Goal: Task Accomplishment & Management: Manage account settings

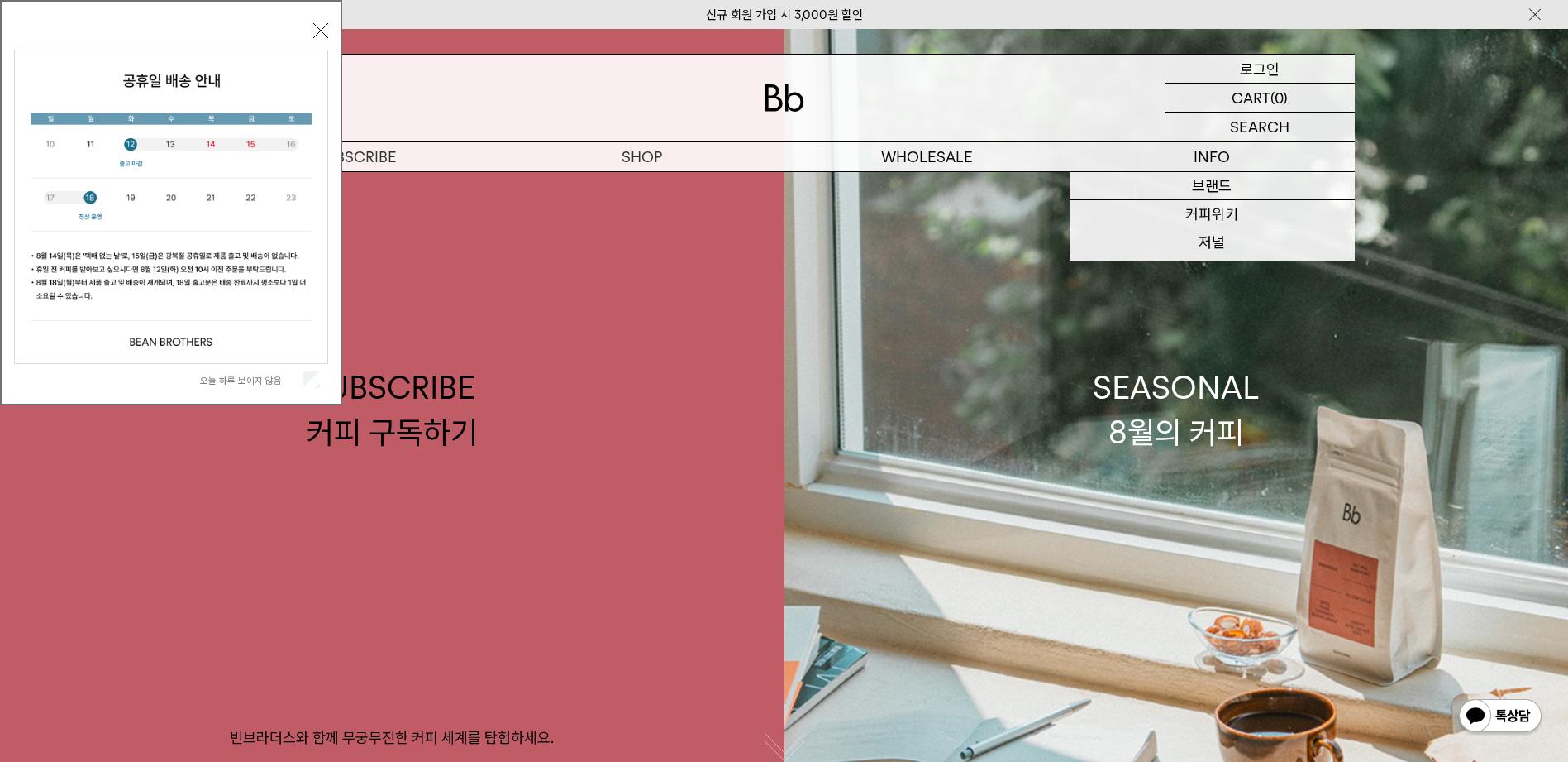
click at [1295, 68] on div "LOGIN 로그인" at bounding box center [1259, 69] width 190 height 28
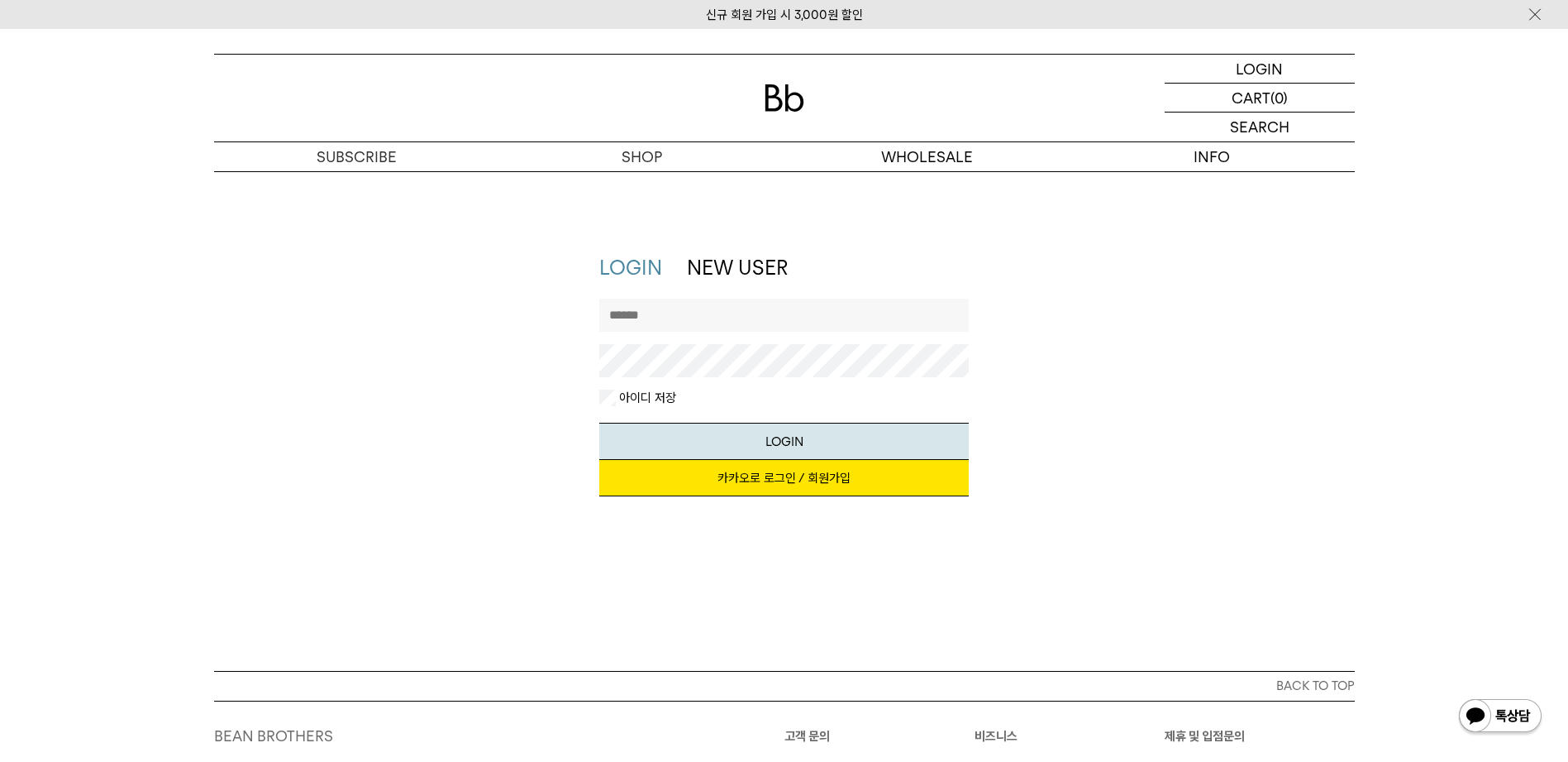
click at [825, 486] on link "카카오로 로그인 / 회원가입" at bounding box center [783, 478] width 369 height 37
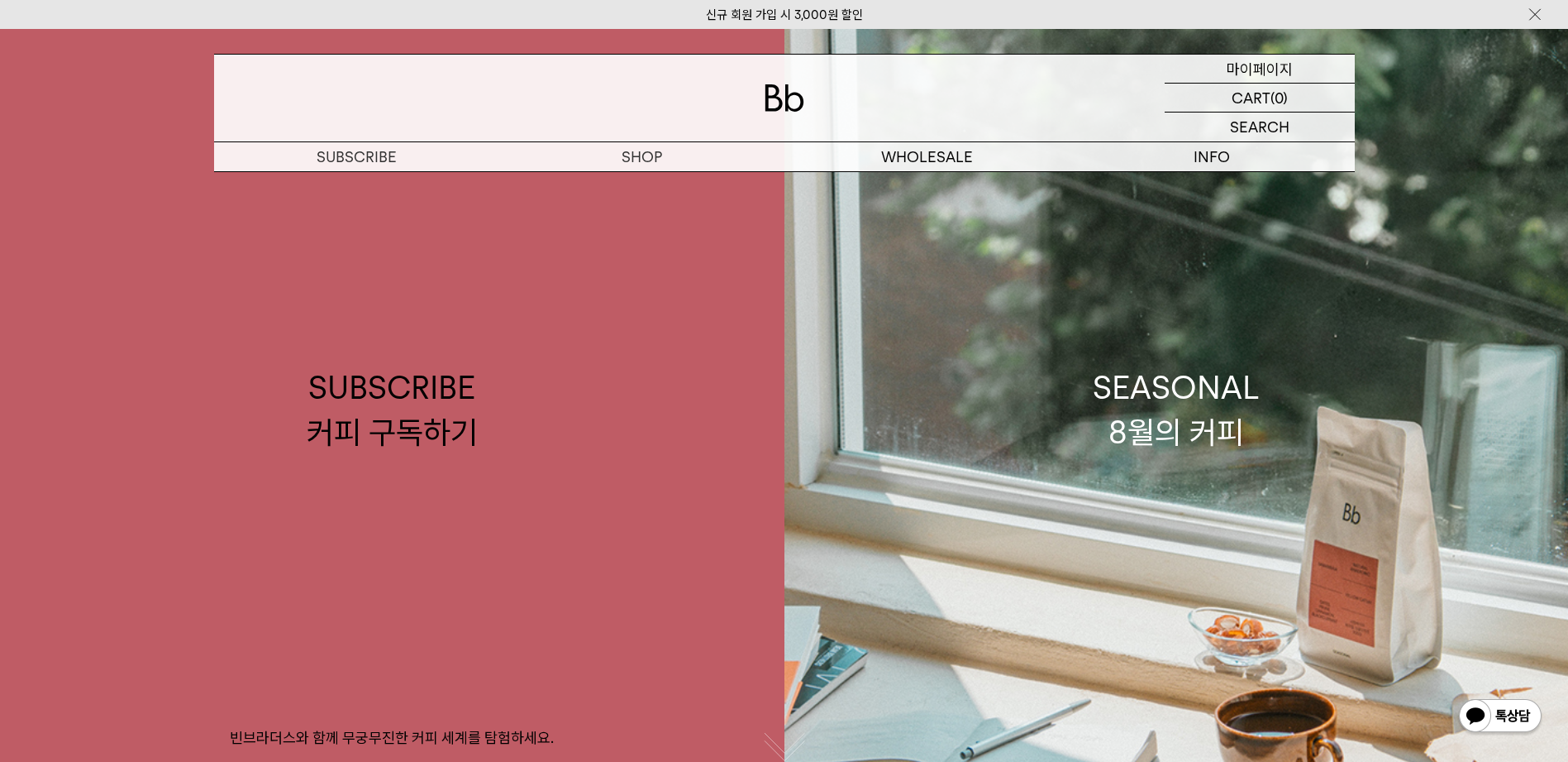
click at [1301, 67] on div "MYPAGE 마이페이지" at bounding box center [1259, 69] width 190 height 28
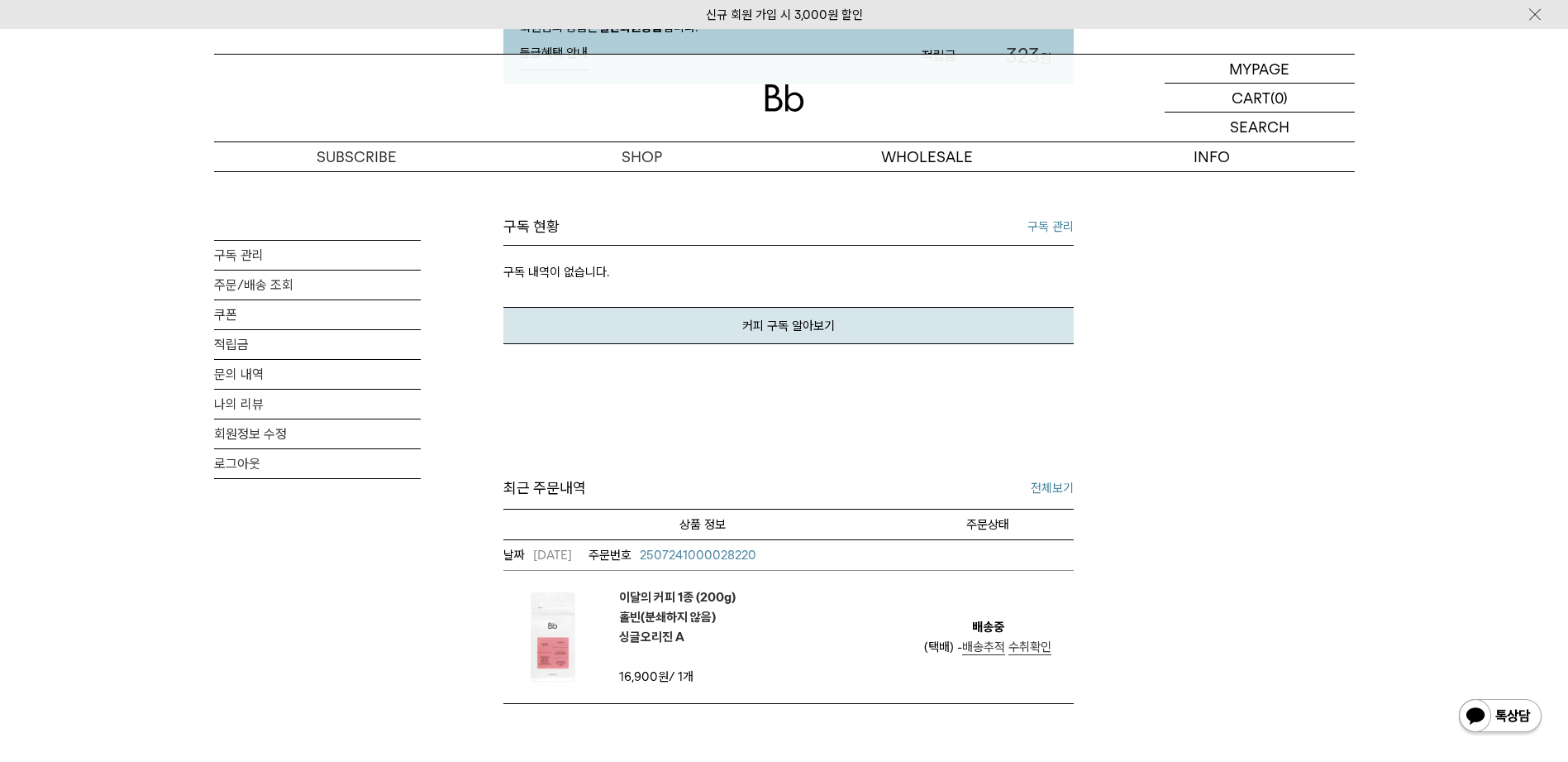
scroll to position [496, 0]
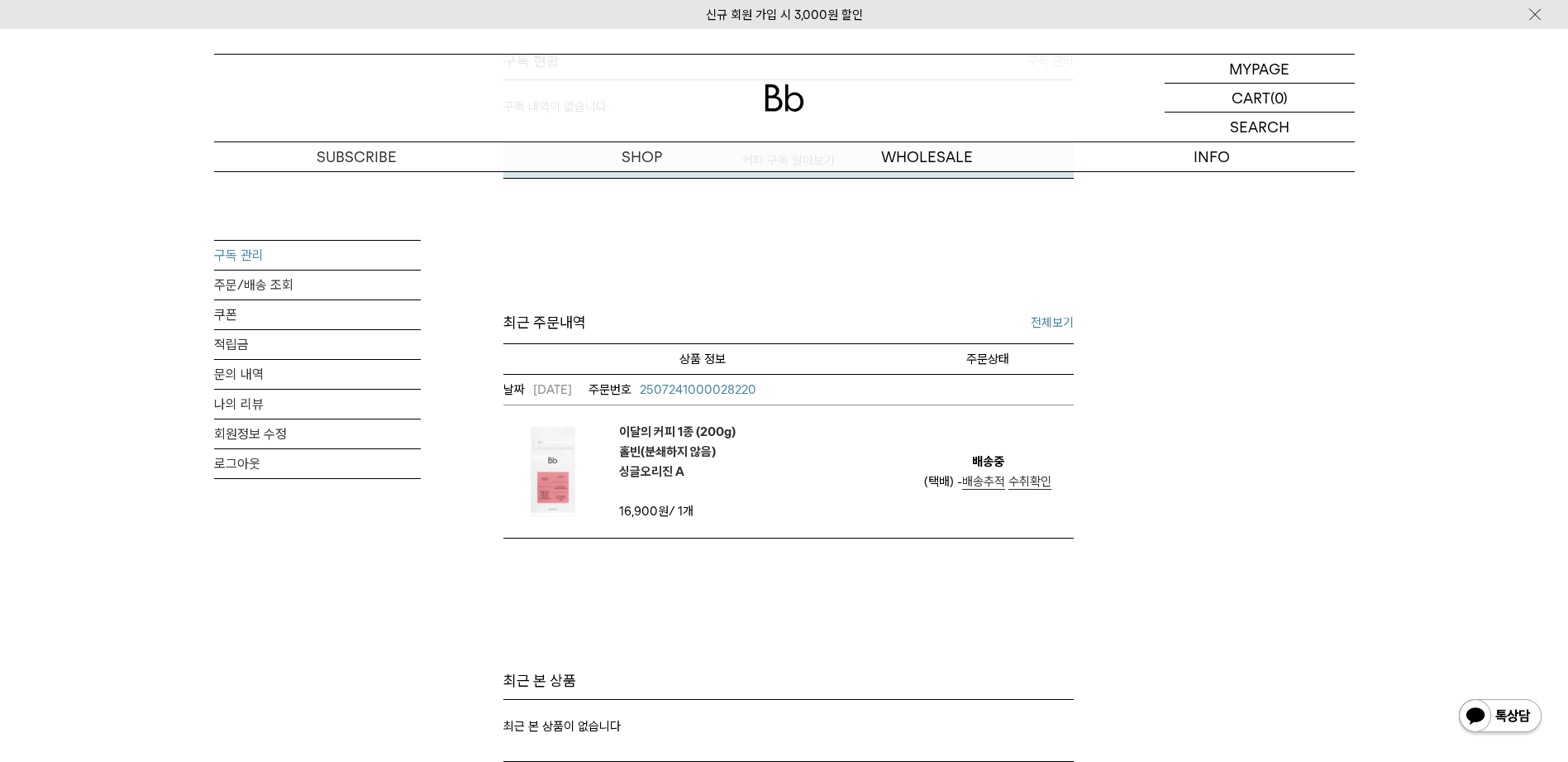
click at [241, 261] on link "구독 관리" at bounding box center [317, 255] width 207 height 29
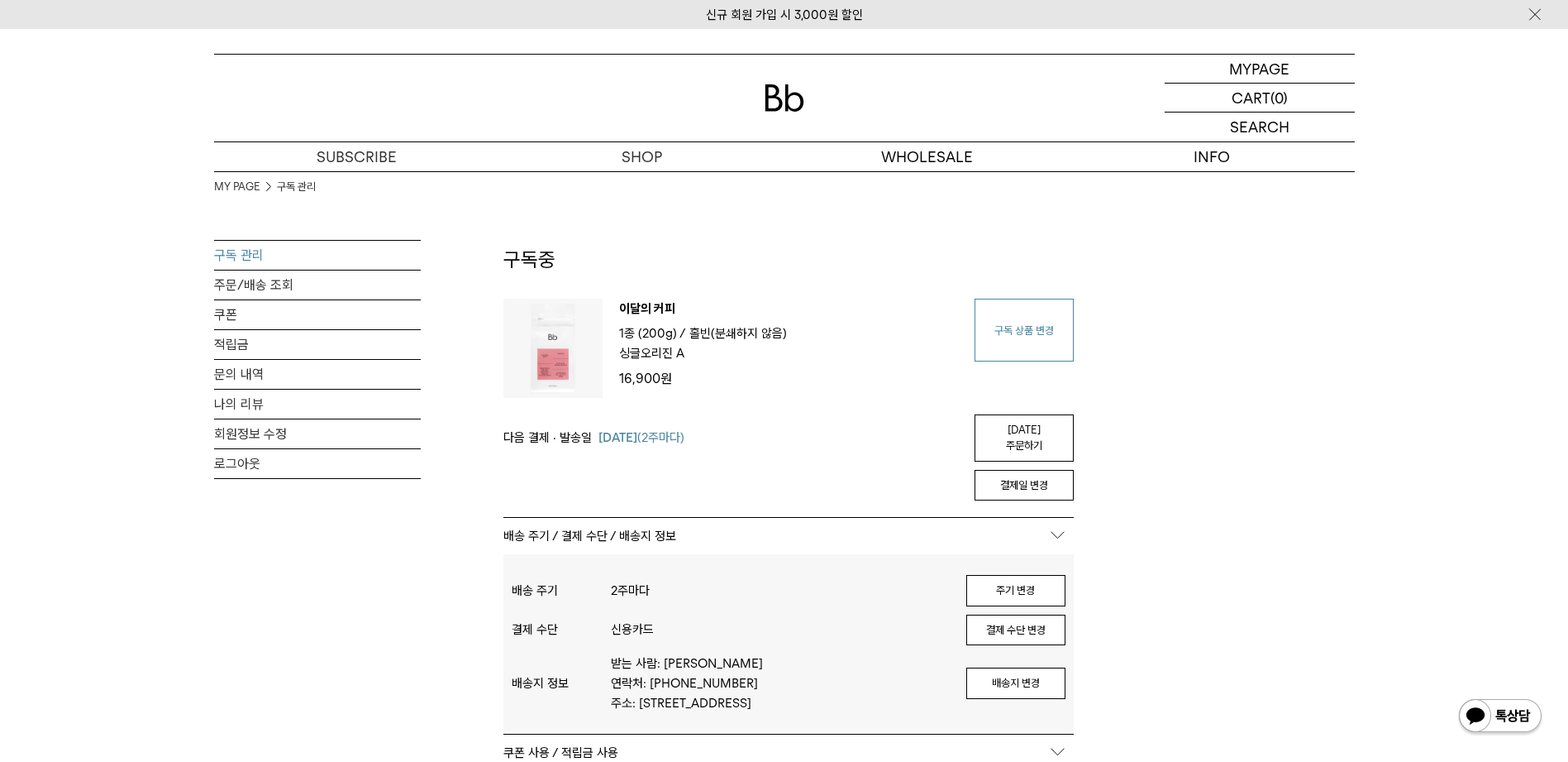
click at [1039, 355] on link "구독 상품 변경" at bounding box center [1025, 330] width 100 height 63
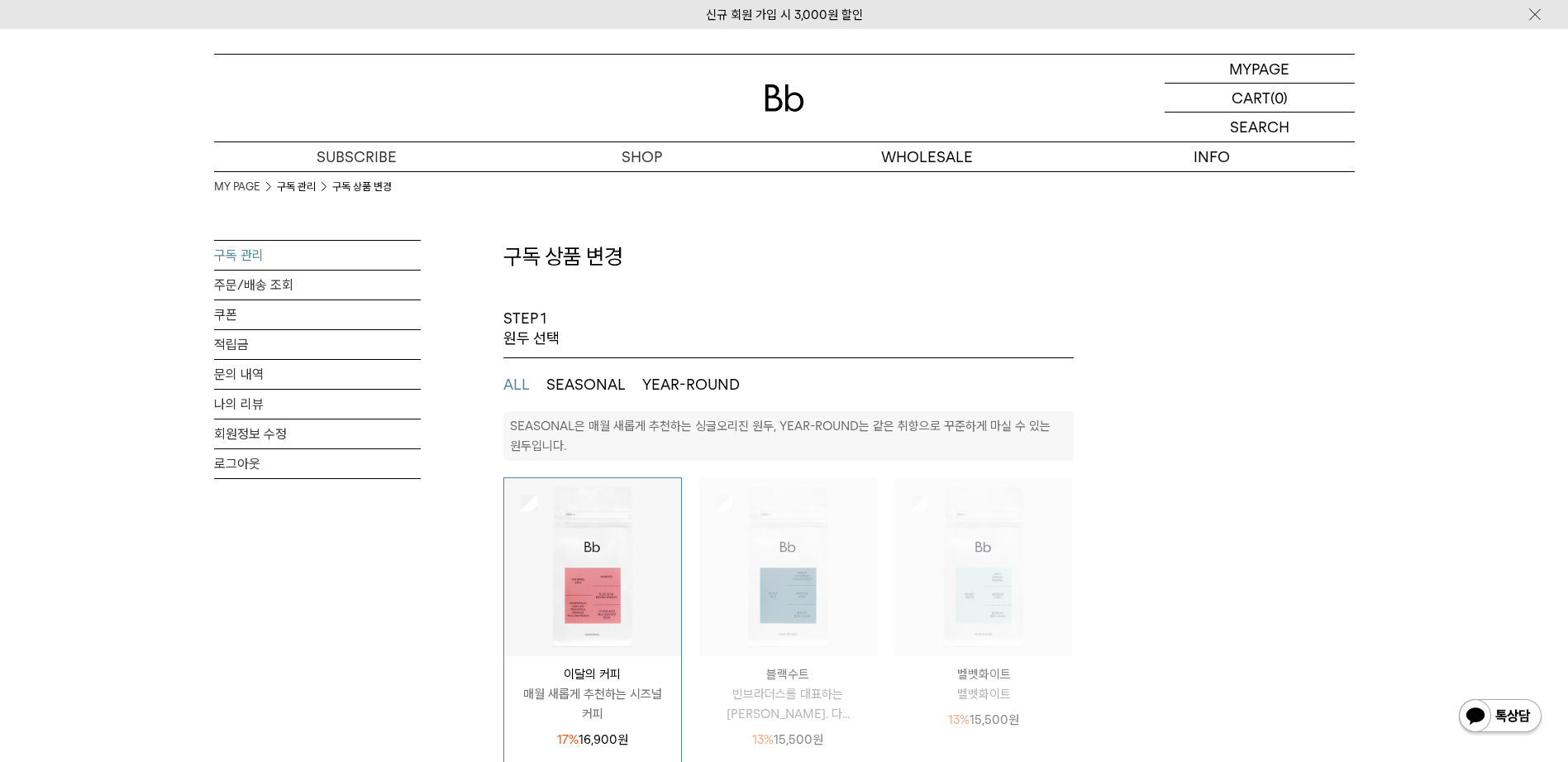
select select "**"
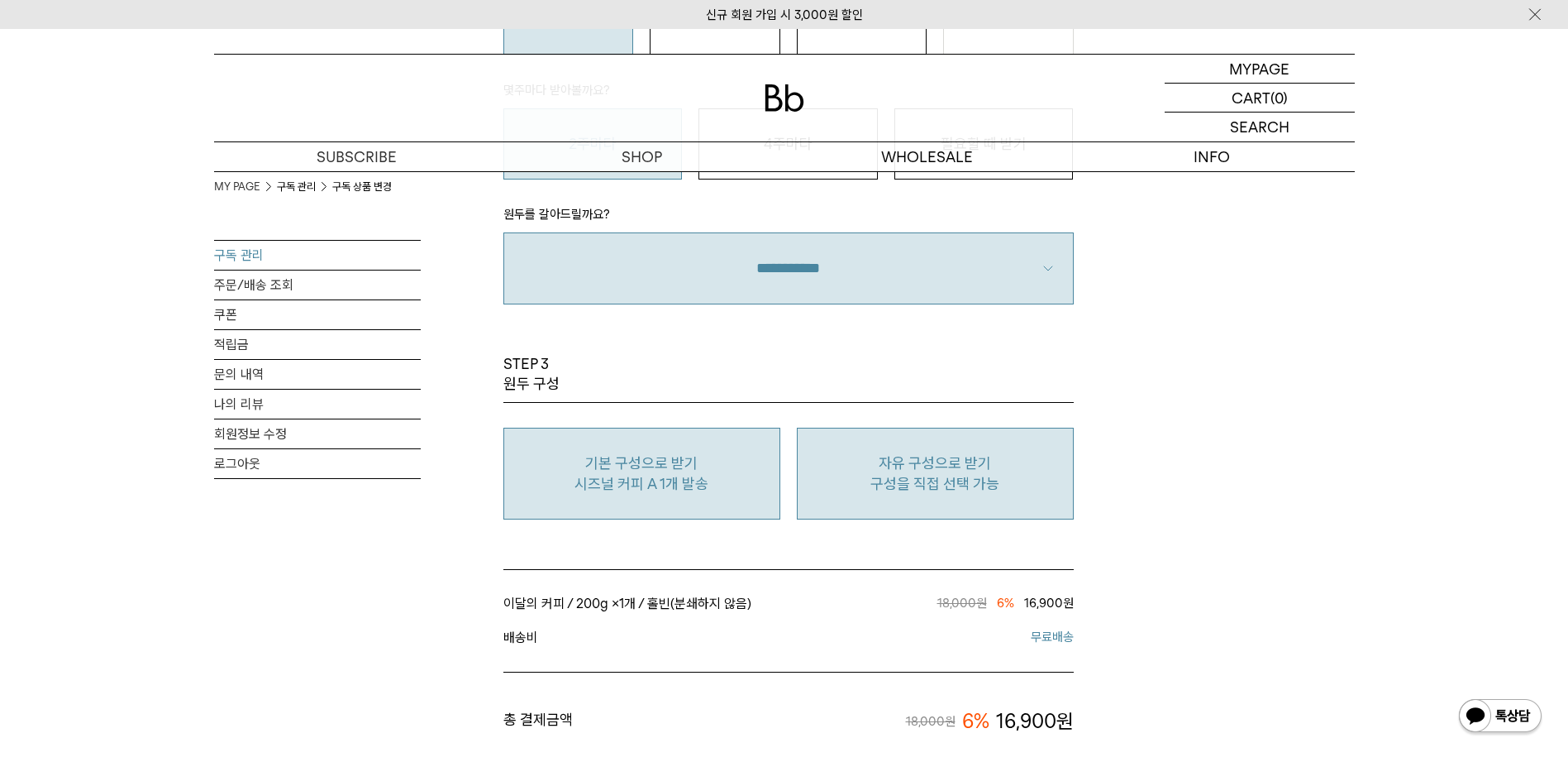
scroll to position [1158, 0]
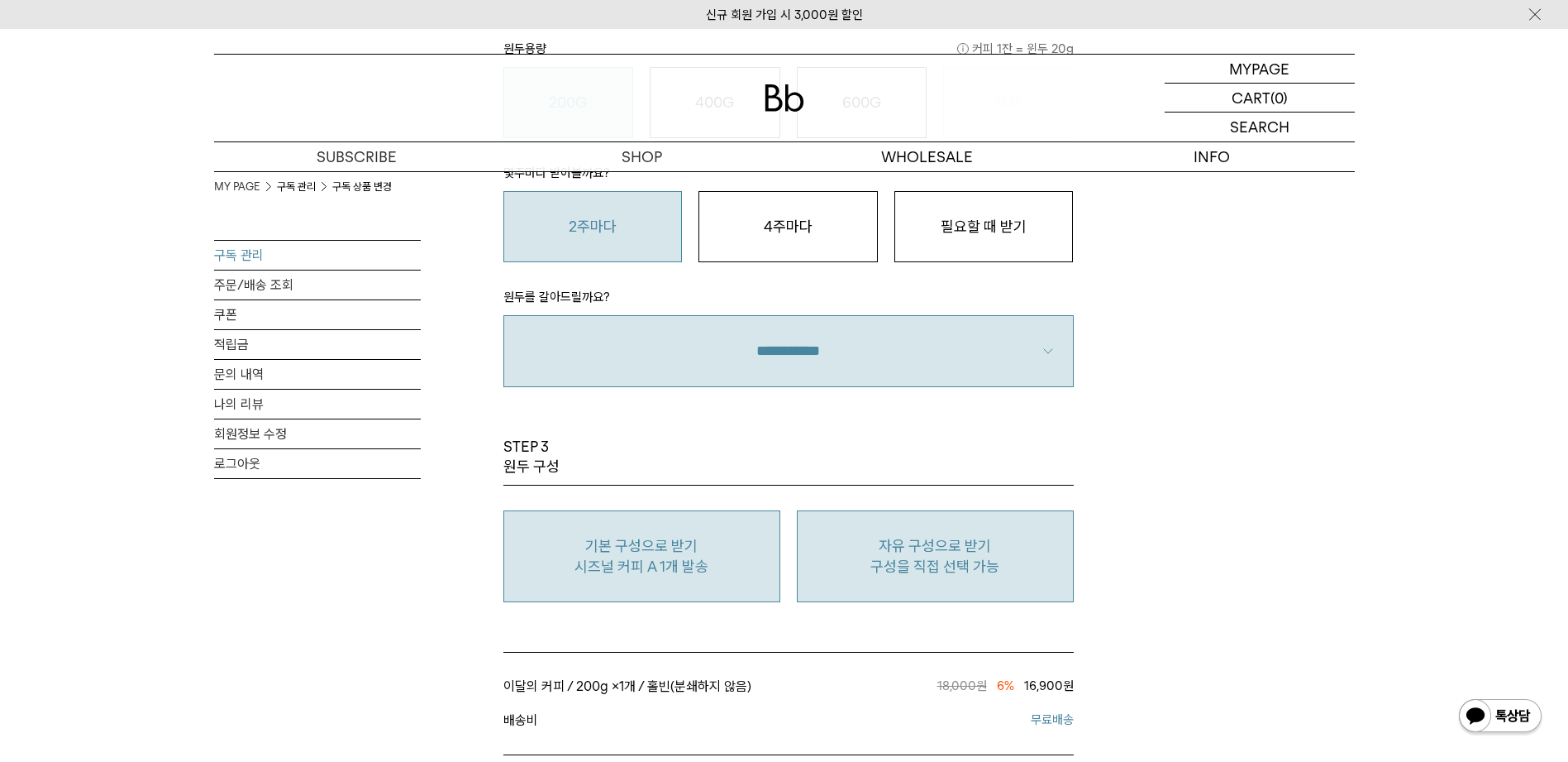
click at [1010, 557] on p "구성을 직접 선택 가능" at bounding box center [936, 567] width 259 height 20
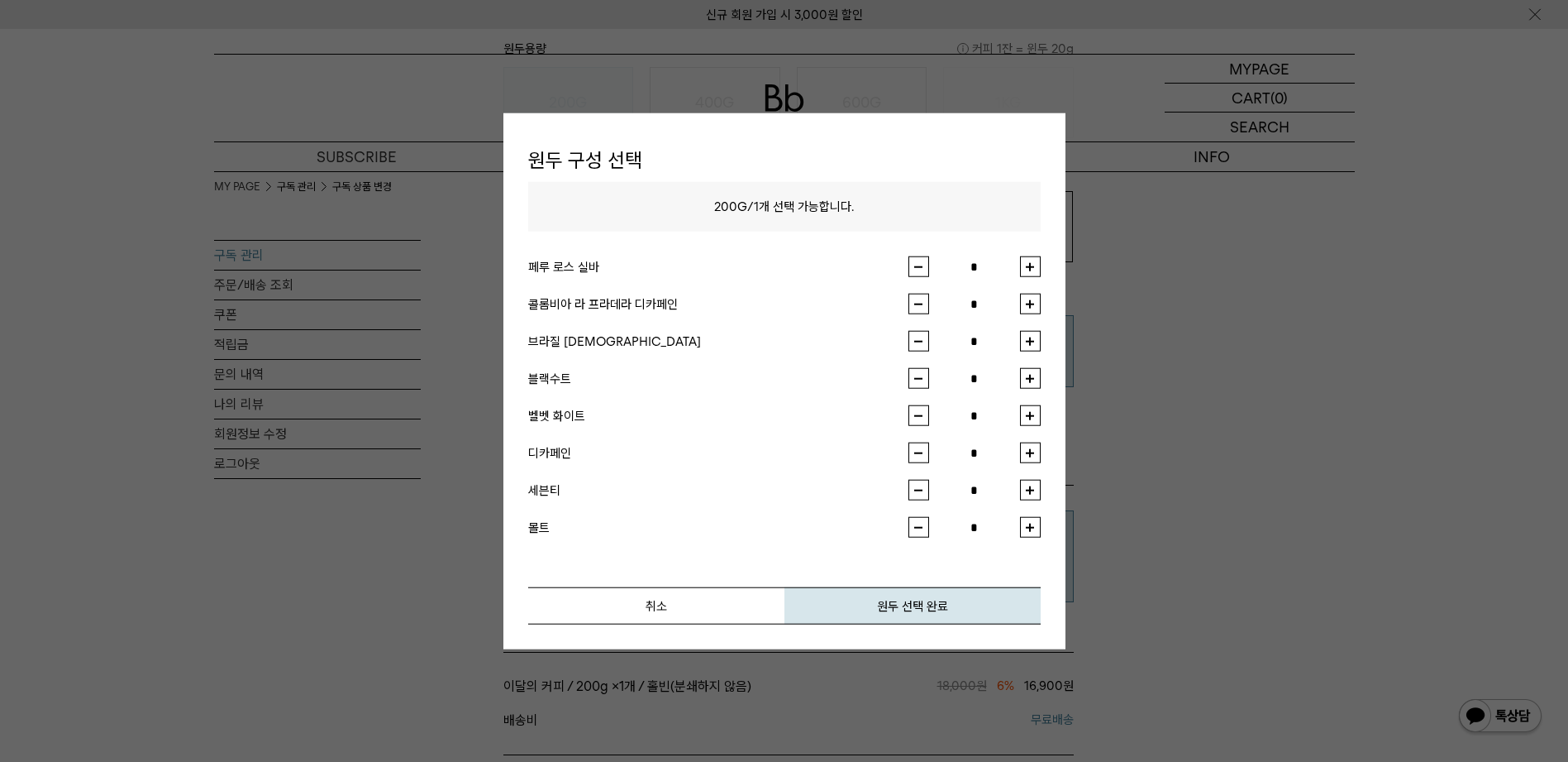
click at [1022, 302] on button "button" at bounding box center [1030, 304] width 21 height 21
type input "*"
click at [909, 605] on button "원두 선택 완료" at bounding box center [913, 606] width 256 height 37
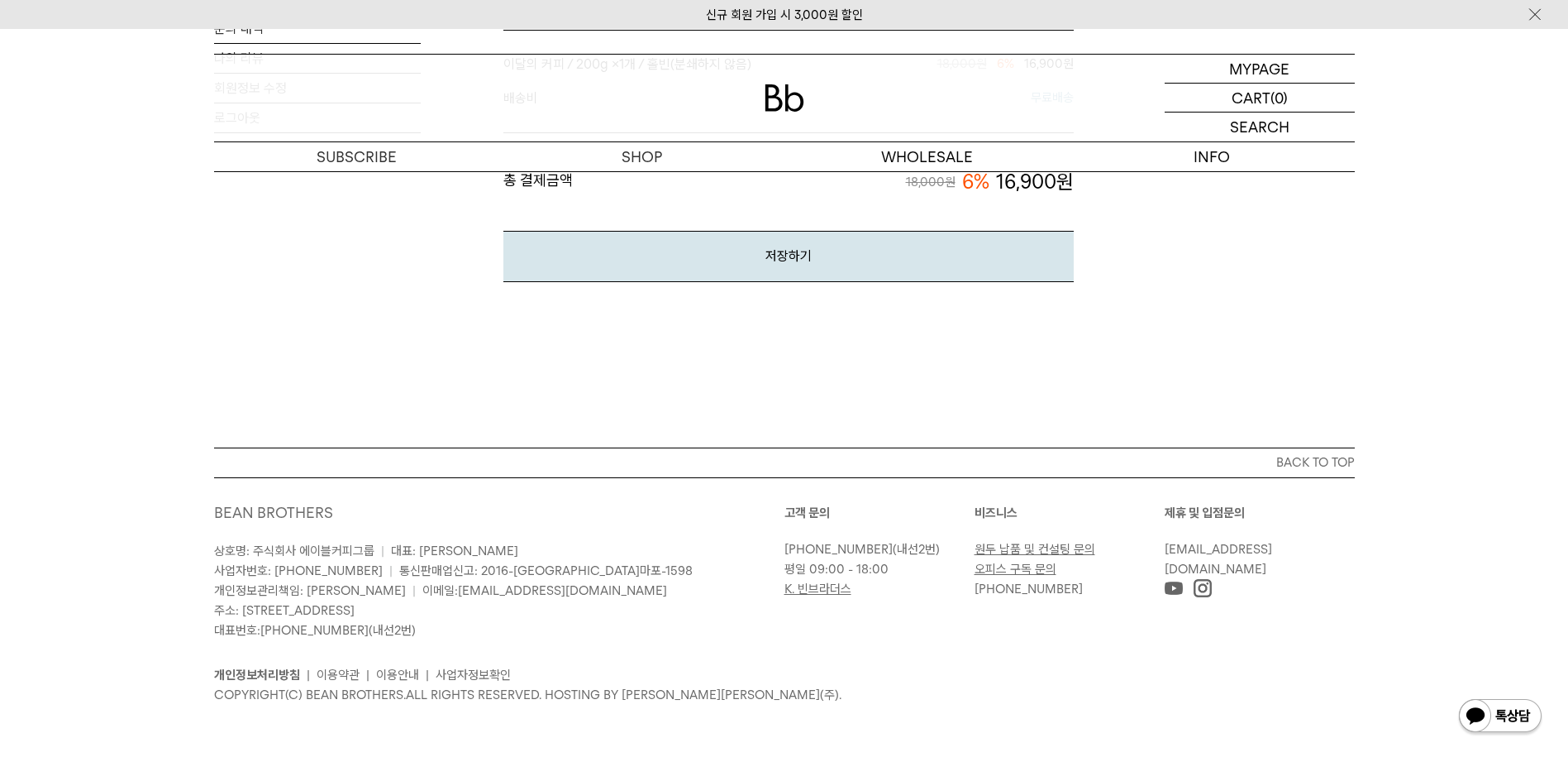
scroll to position [1450, 0]
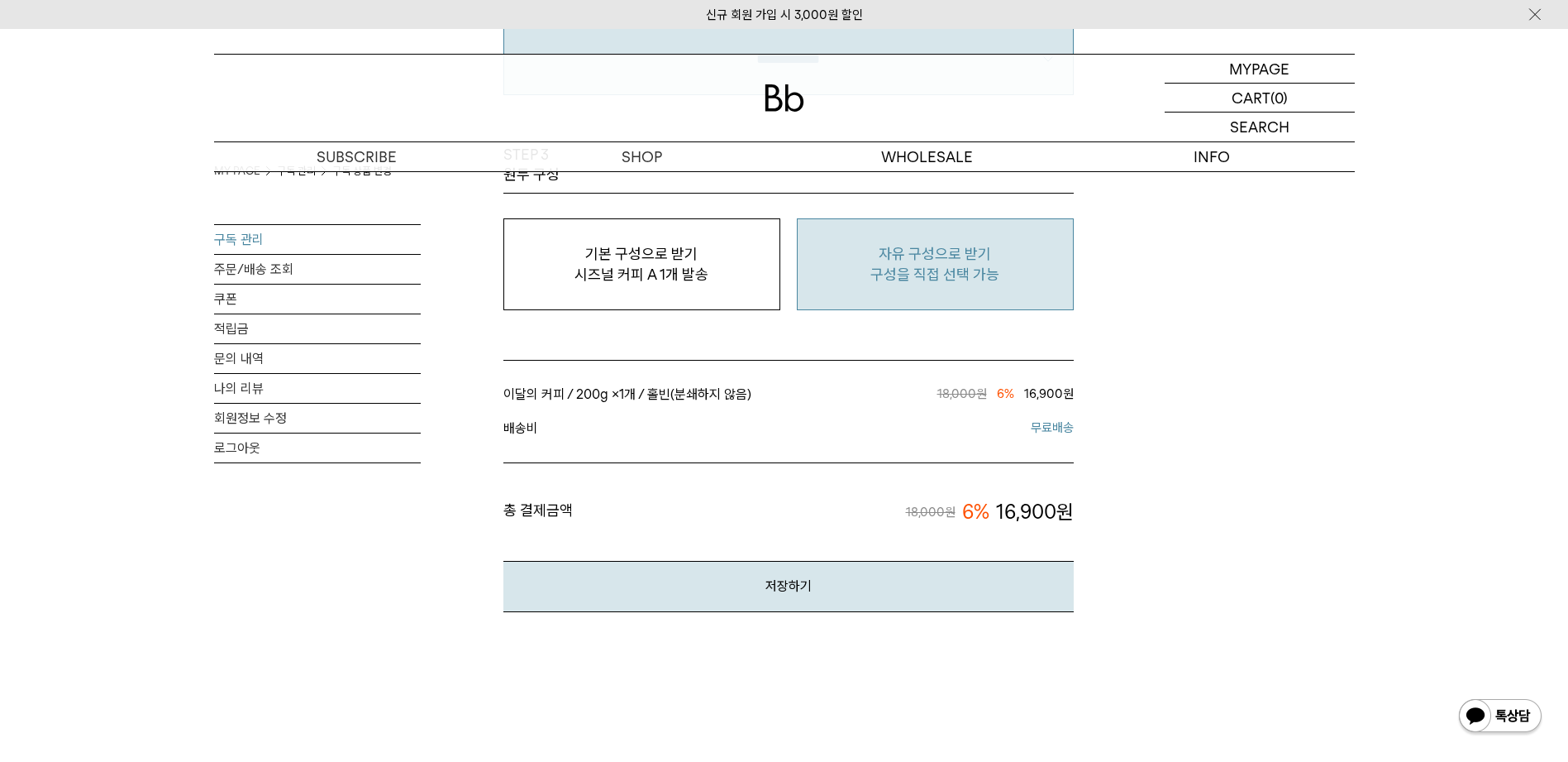
click at [822, 588] on button "저장하기" at bounding box center [789, 586] width 571 height 51
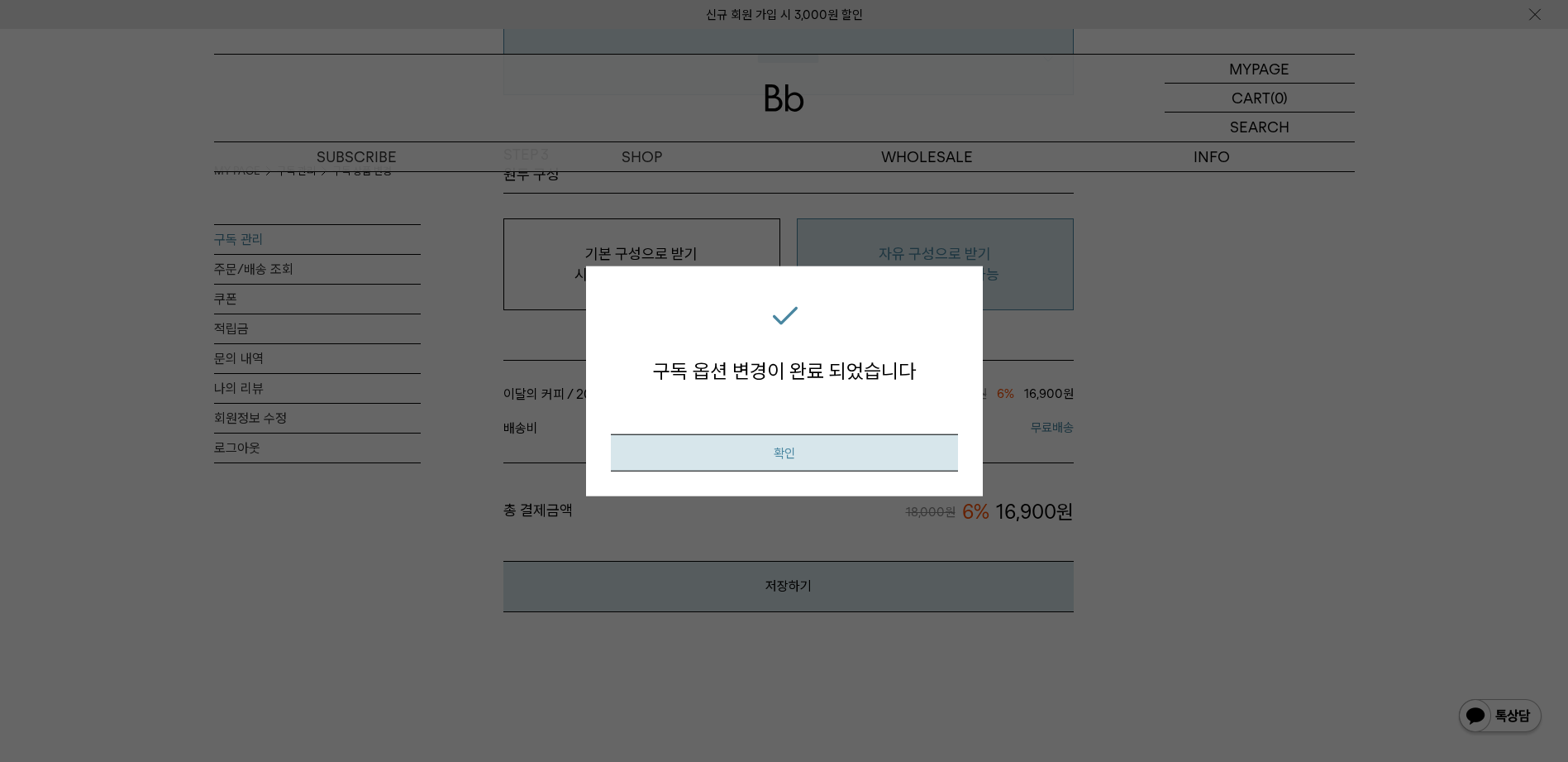
click at [885, 445] on button "확인" at bounding box center [784, 452] width 348 height 37
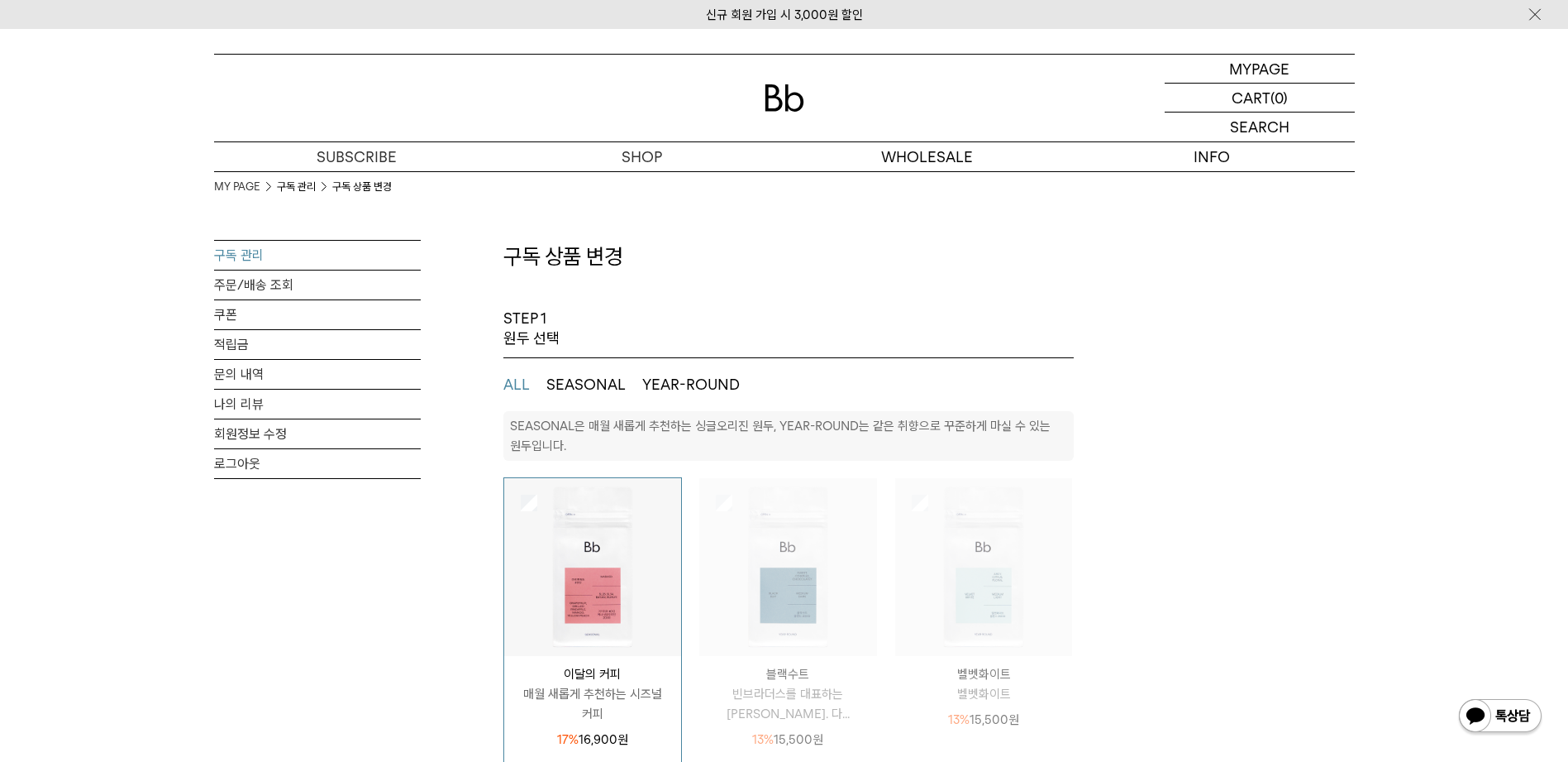
select select "**"
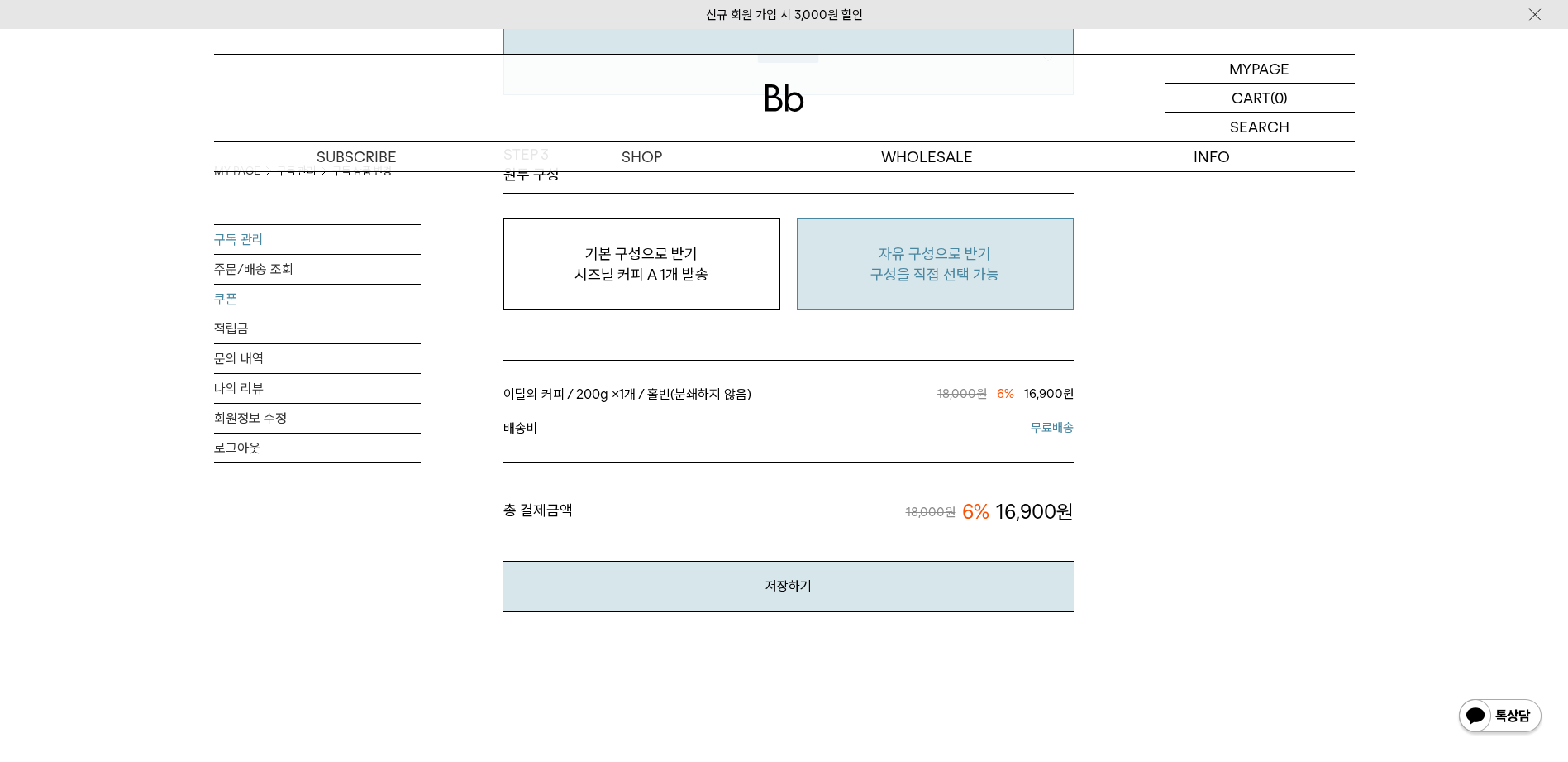
click at [261, 299] on link "쿠폰" at bounding box center [317, 299] width 207 height 29
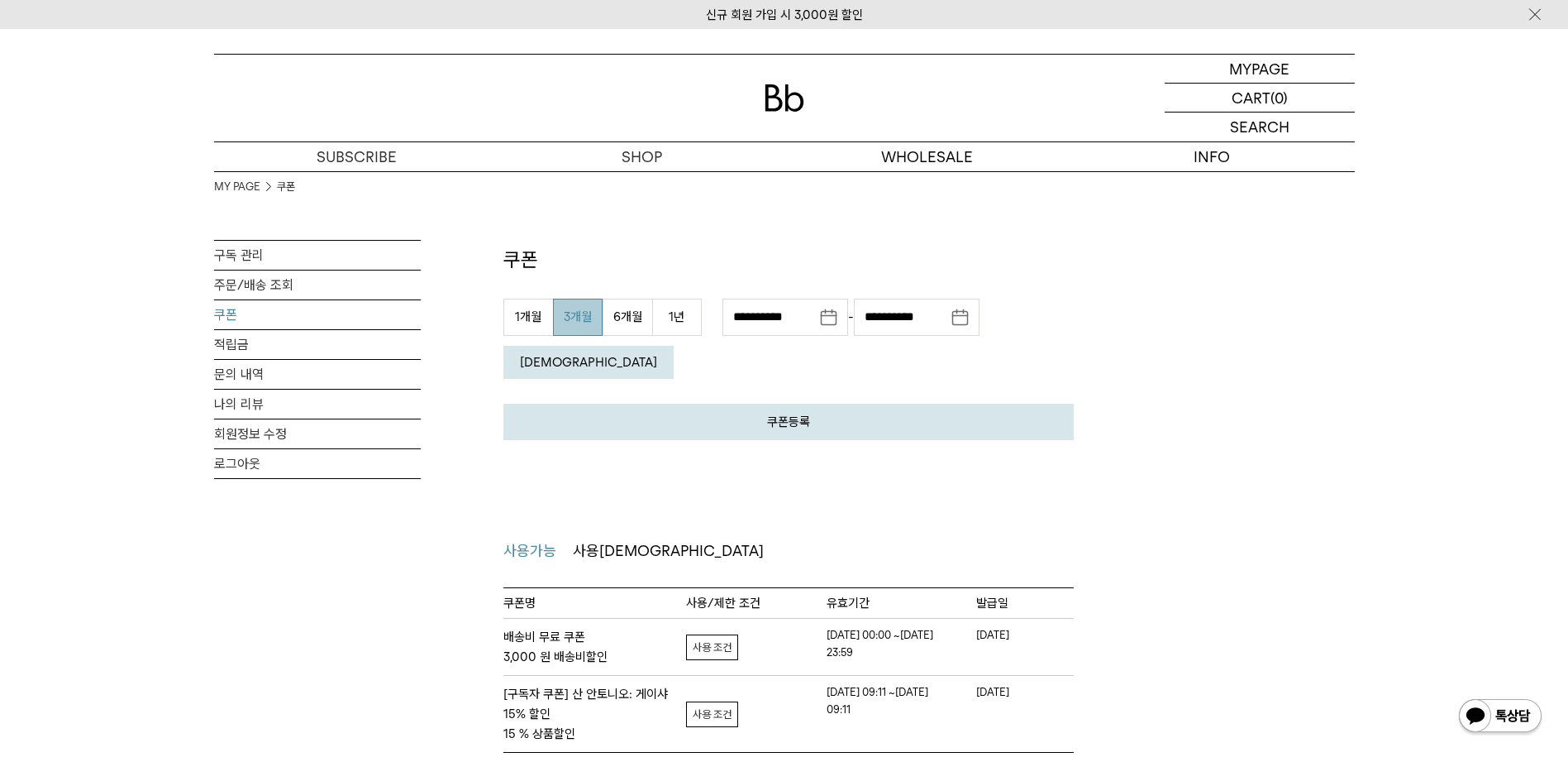
click at [1058, 487] on div "쿠폰 쿠폰등록 발급 받으신 쿠폰 인증 번호를 아래에 입력해주세요. (8자리 ~ 12자리) 취소 등록 1개월 3개월 1년 2" at bounding box center [789, 499] width 571 height 507
click at [226, 347] on link "적립금" at bounding box center [317, 344] width 207 height 29
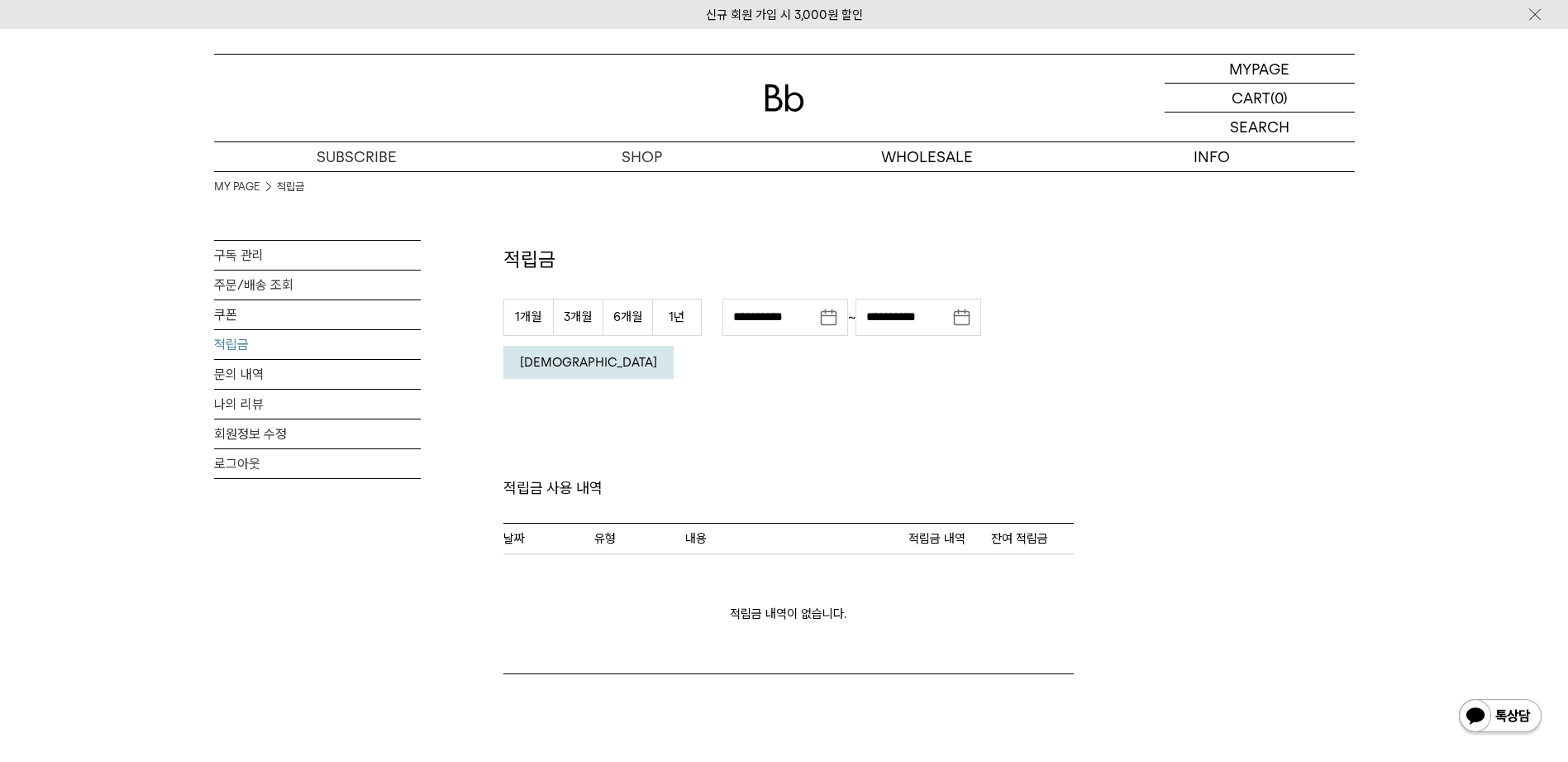
click at [1147, 431] on div "MY PAGE 적립금 구독 관리 주문/배송 조회 쿠폰 적립금 문의 내역 나의 리뷰 회원정보 수정 로그아웃 적립금 사용가능한 적립금 323원 1…" at bounding box center [784, 423] width 1141 height 503
click at [1270, 65] on p "마이페이지" at bounding box center [1260, 69] width 66 height 28
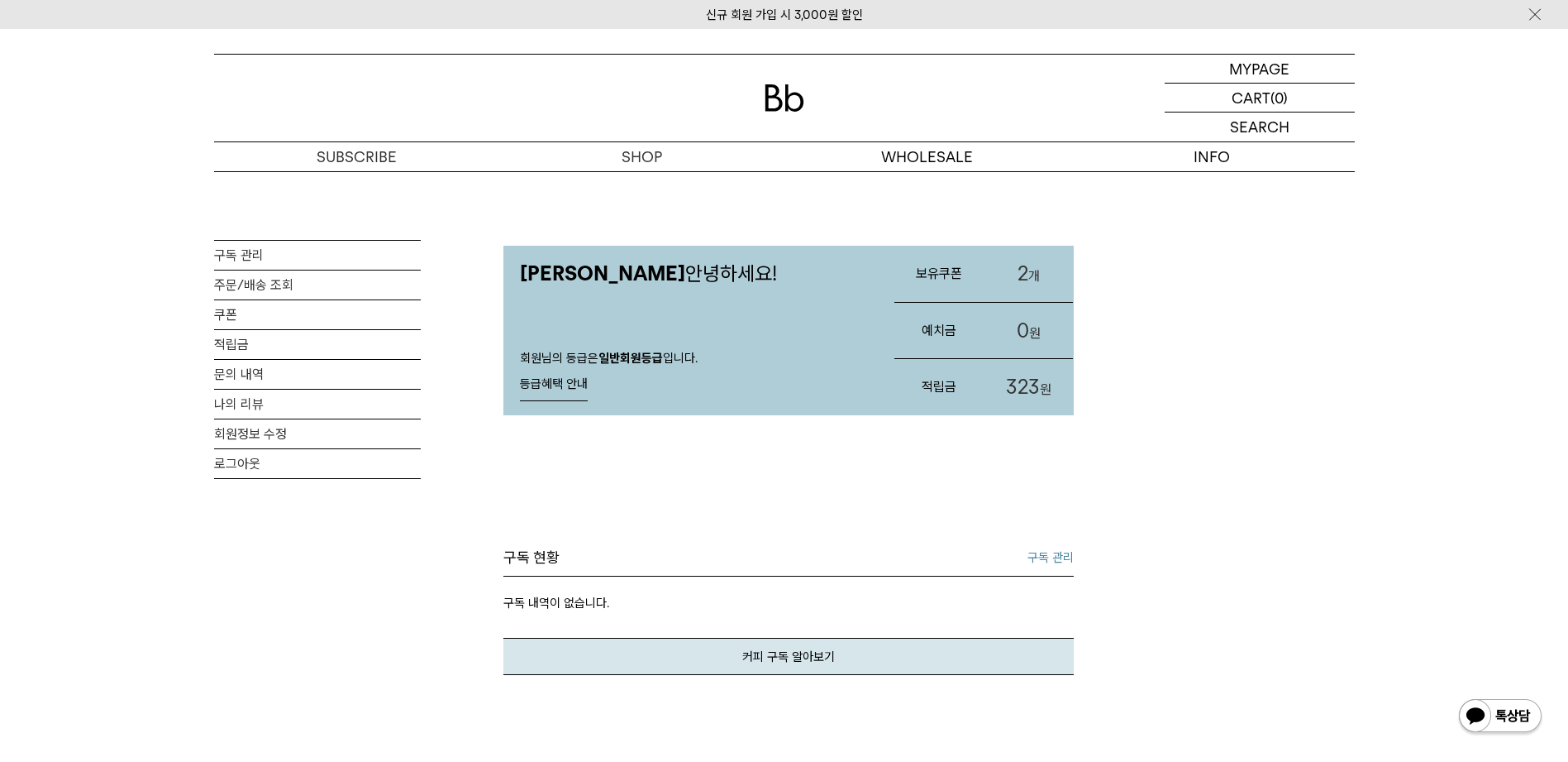
click at [777, 100] on img at bounding box center [785, 98] width 40 height 27
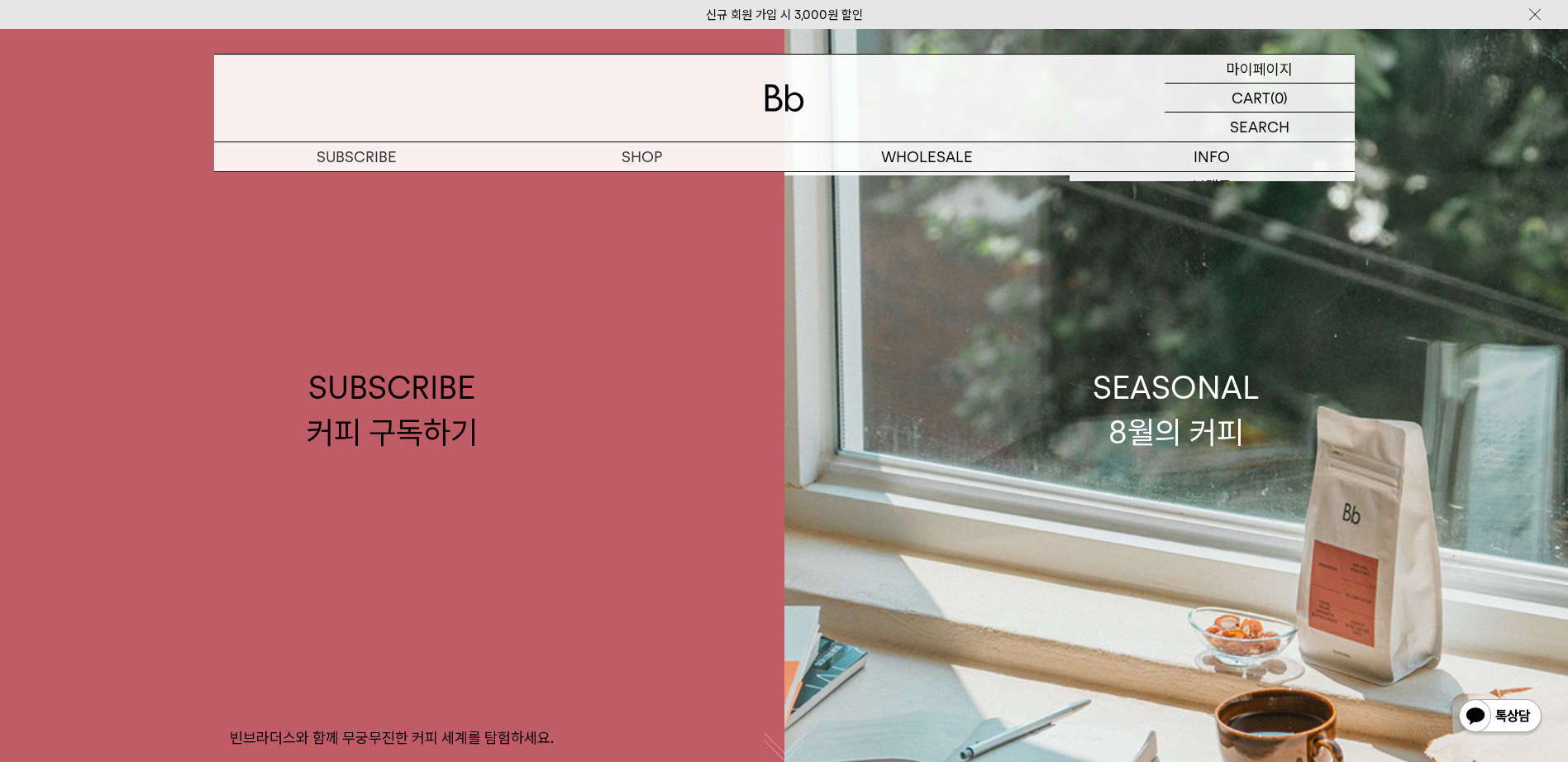
click at [1302, 65] on div "MYPAGE 마이페이지" at bounding box center [1259, 69] width 190 height 28
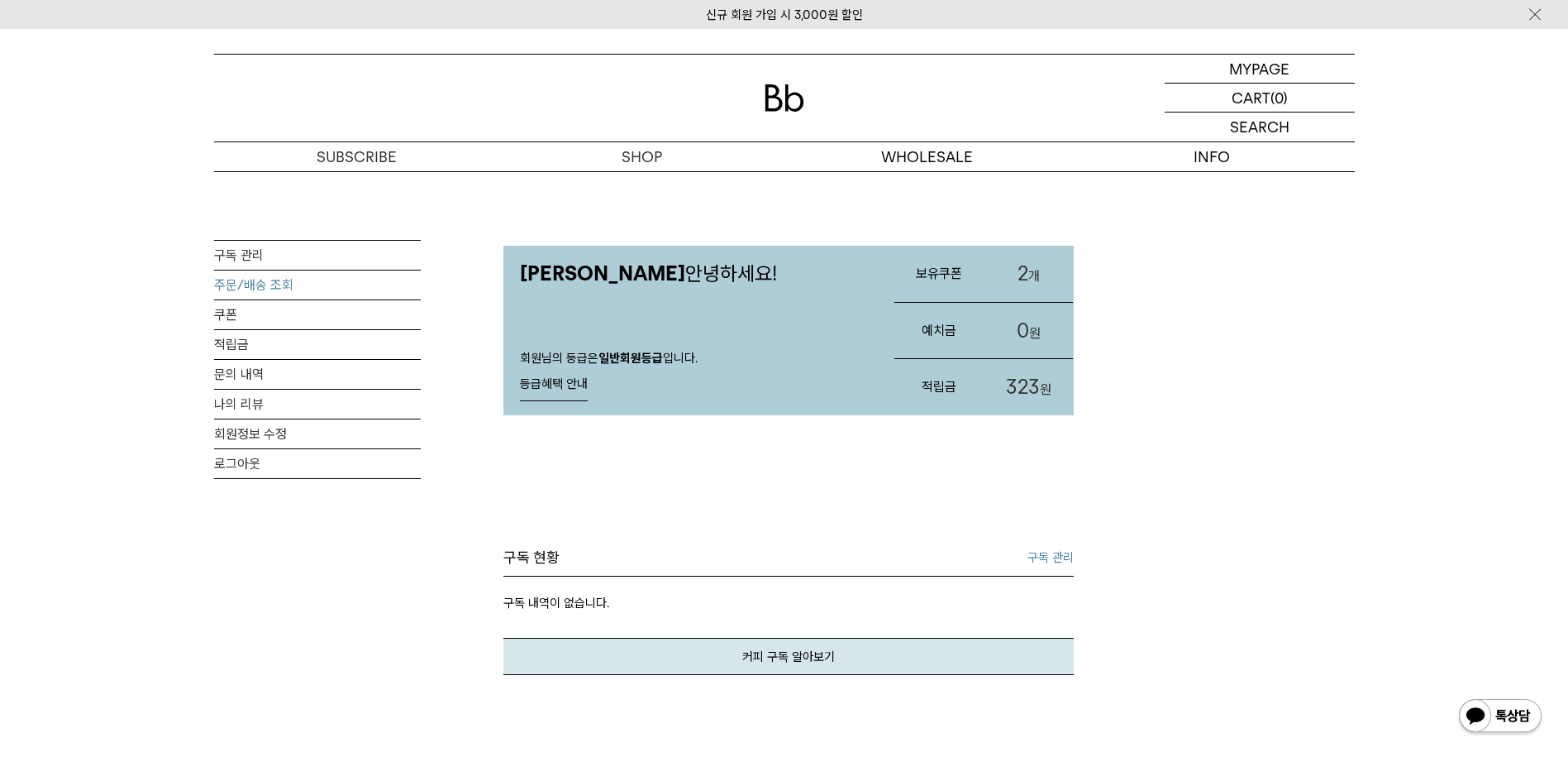
click at [268, 287] on link "주문/배송 조회" at bounding box center [317, 285] width 207 height 29
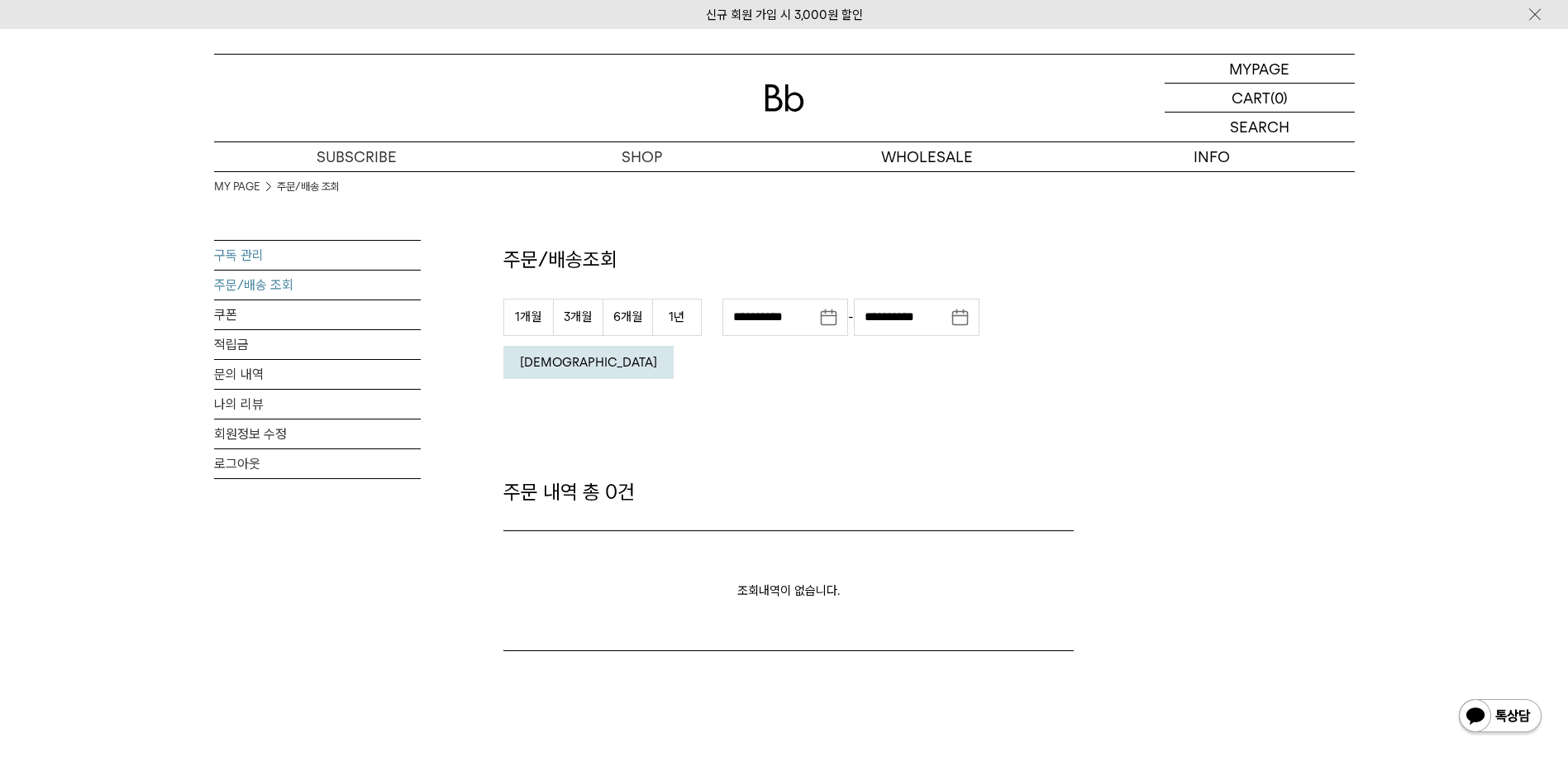
click at [236, 241] on link "구독 관리" at bounding box center [317, 255] width 207 height 29
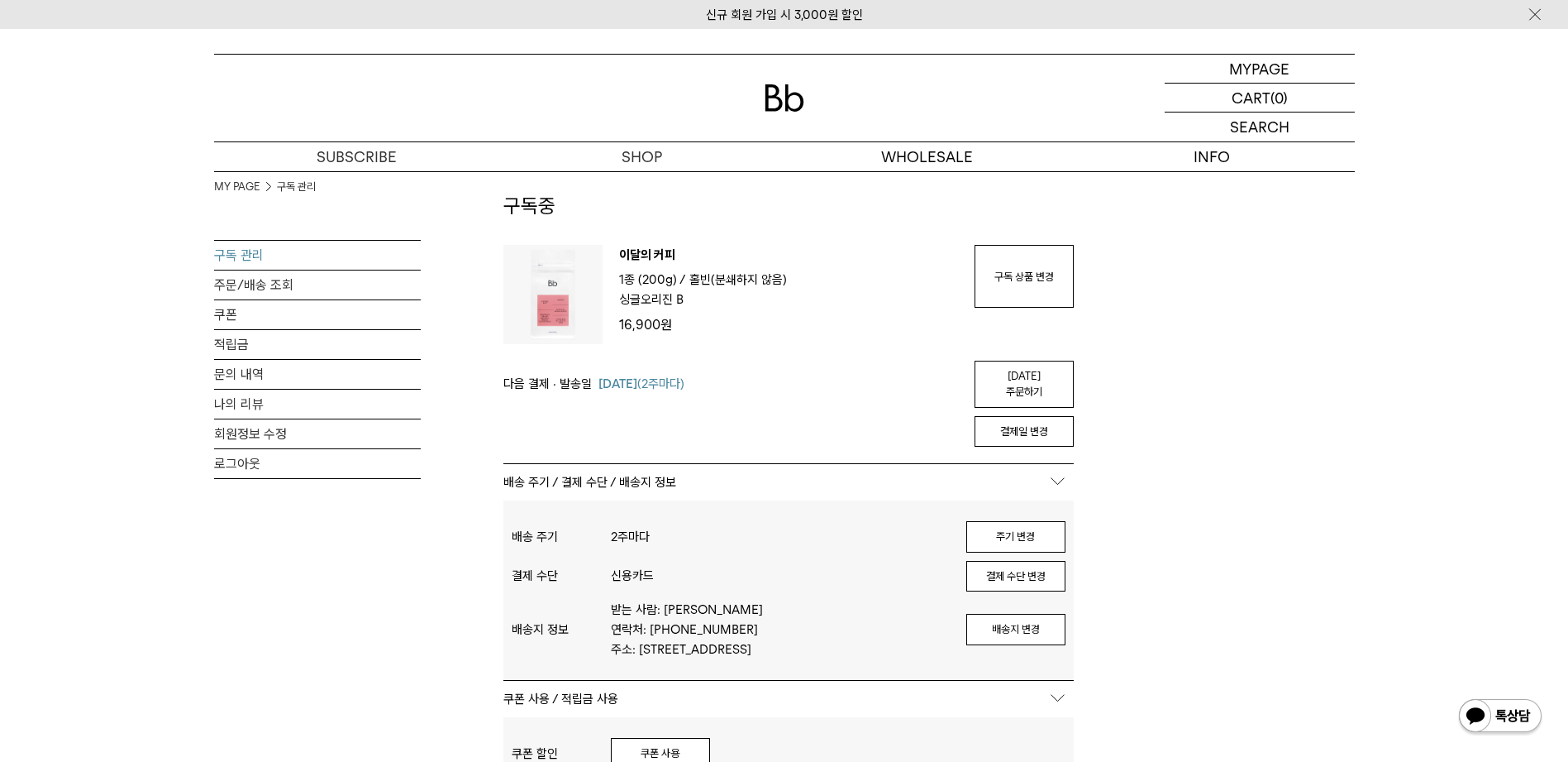
scroll to position [83, 0]
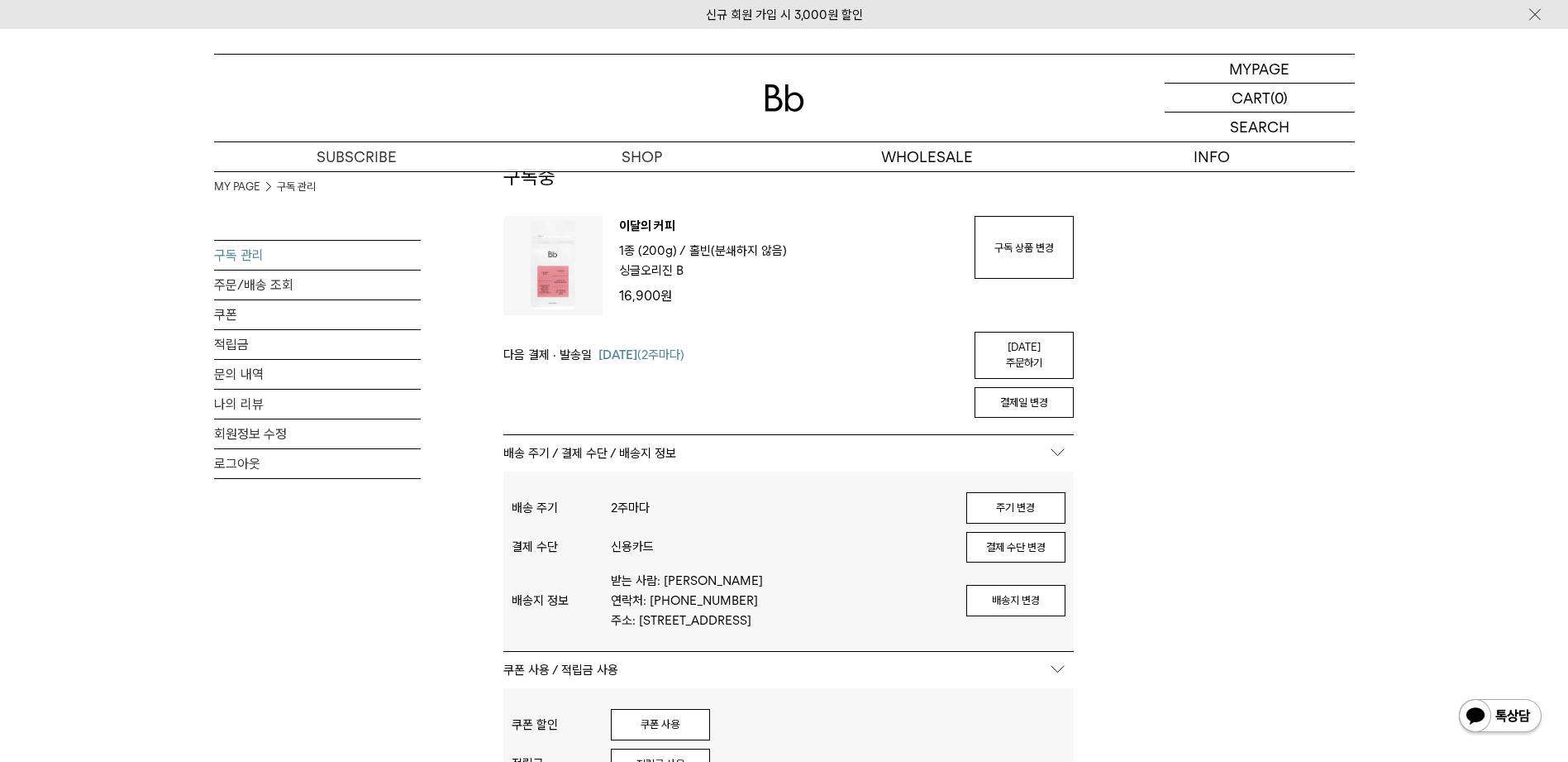
click at [1220, 533] on div "MY PAGE 구독 관리 구독 관리 주문/배송 조회 쿠폰 적립금 문의 내역 나의 리뷰 회원정보 수정 로그아웃 구독중 구독 번호 : 54663 …" at bounding box center [784, 683] width 1141 height 1189
click at [1046, 499] on button "주기 변경" at bounding box center [1016, 508] width 100 height 32
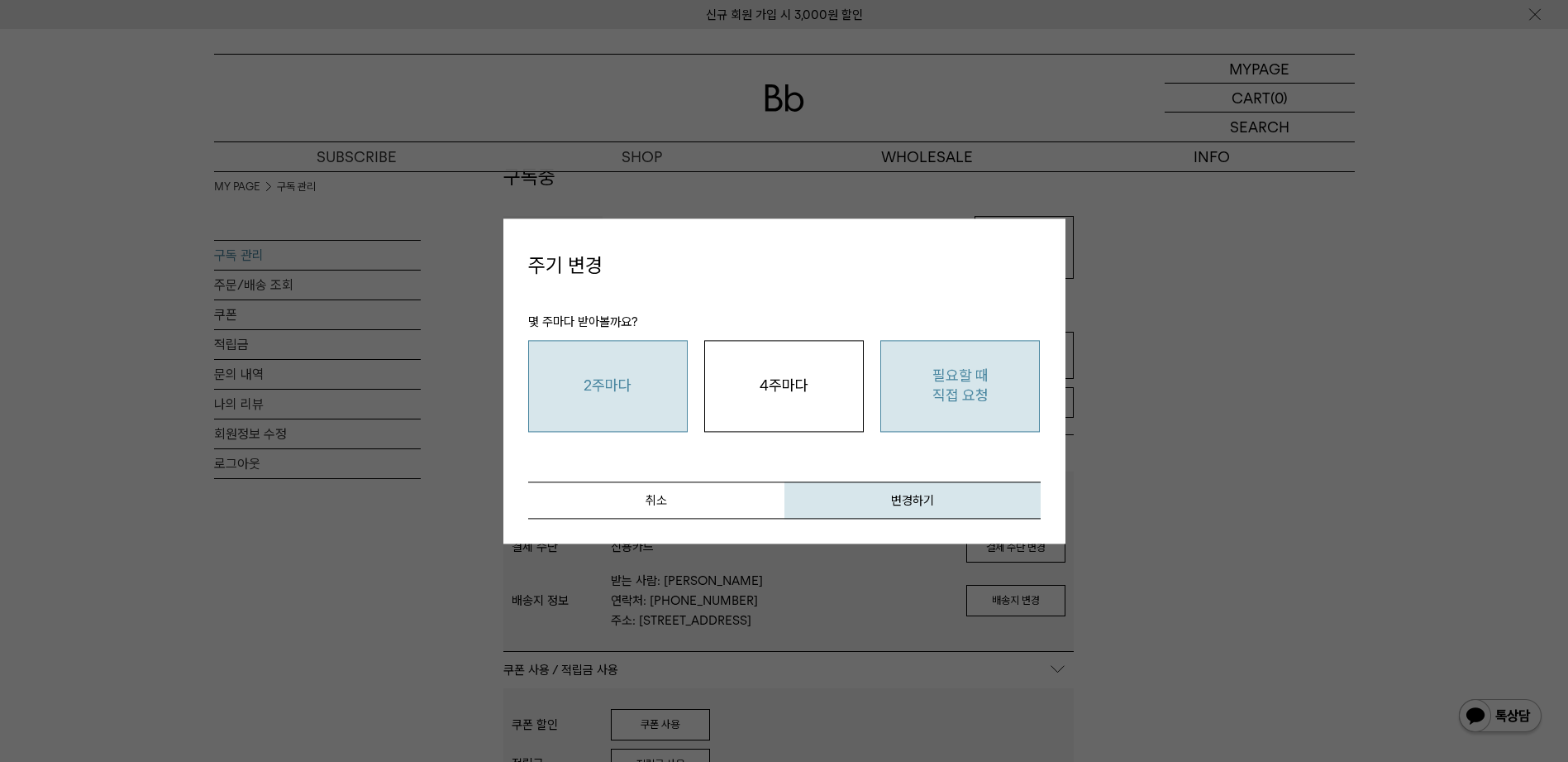
click at [975, 406] on button "필요할 때 직접 요청" at bounding box center [960, 387] width 159 height 92
click at [633, 496] on button "취소" at bounding box center [656, 500] width 256 height 37
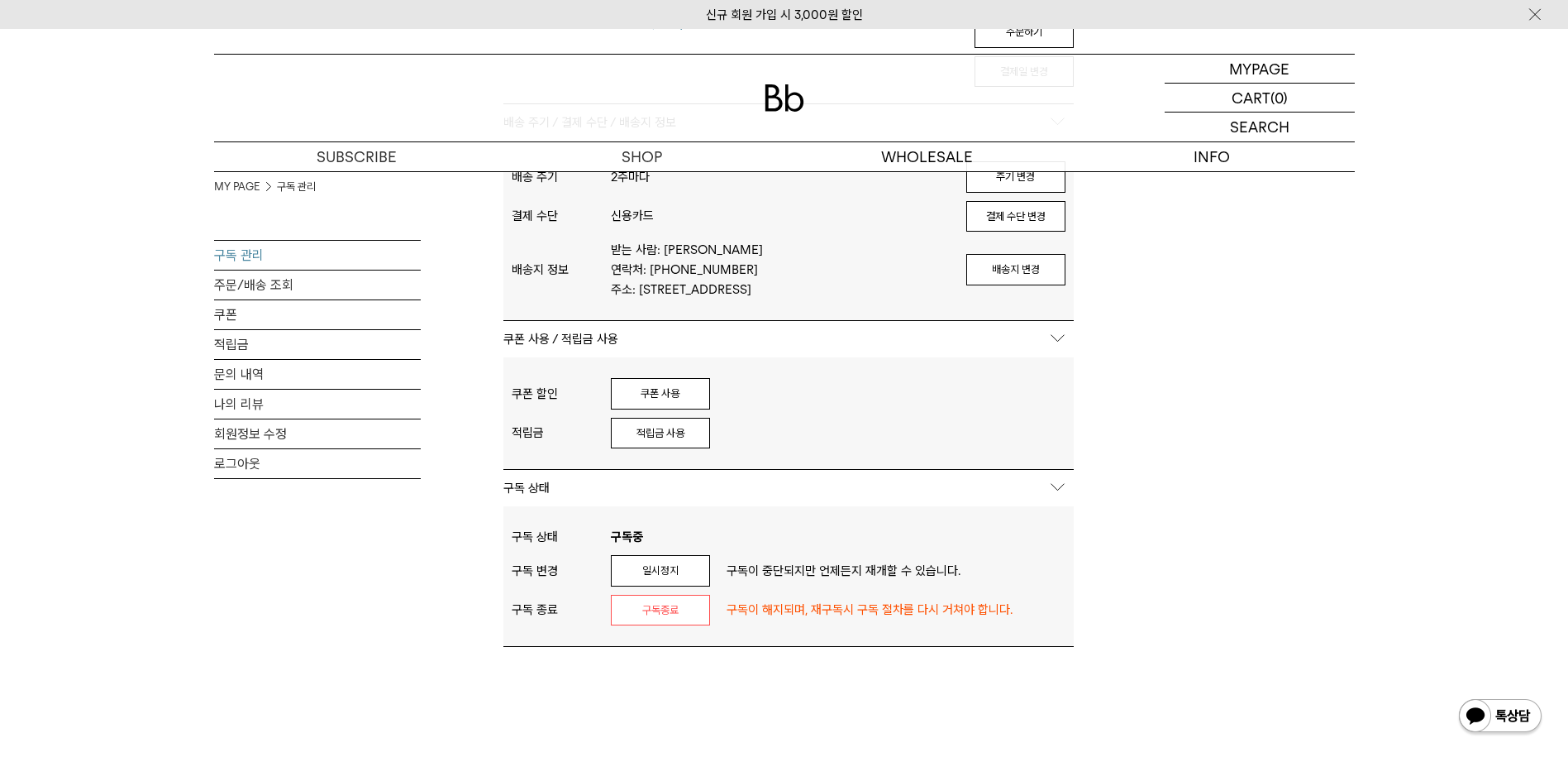
scroll to position [0, 0]
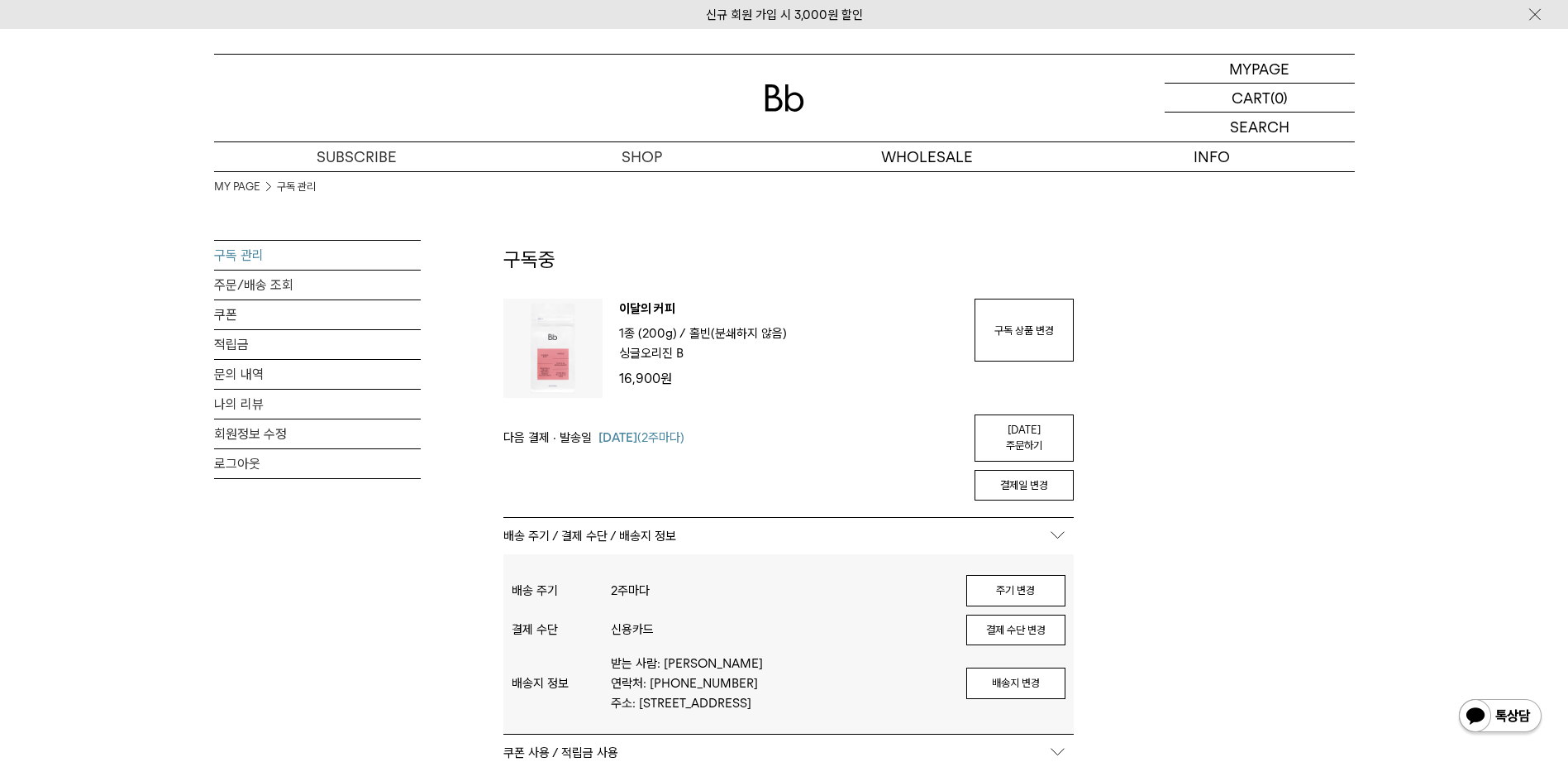
click at [1171, 549] on div "MY PAGE 구독 관리 구독 관리 주문/배송 조회 쿠폰 적립금 문의 내역 나의 리뷰 회원정보 수정 로그아웃 구독중 구독 번호 : 54663 …" at bounding box center [784, 765] width 1141 height 1189
click at [1135, 476] on div "MY PAGE 구독 관리 구독 관리 주문/배송 조회 쿠폰 적립금 문의 내역 나의 리뷰 회원정보 수정 로그아웃 구독중 구독 번호 : 54663 …" at bounding box center [784, 765] width 1141 height 1189
click at [1045, 475] on button "결제일 변경" at bounding box center [1025, 486] width 100 height 32
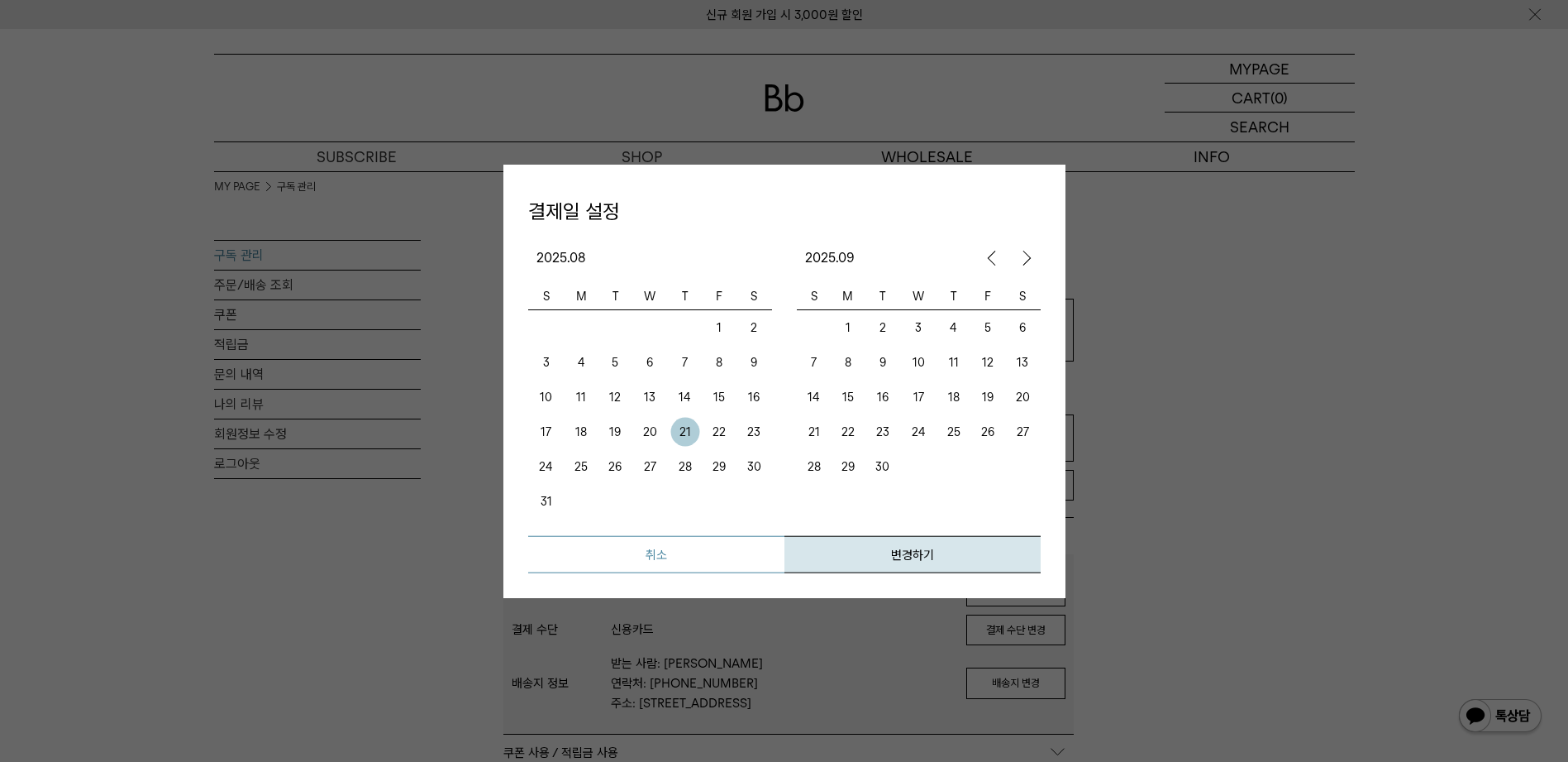
click at [704, 568] on button "취소" at bounding box center [656, 554] width 256 height 37
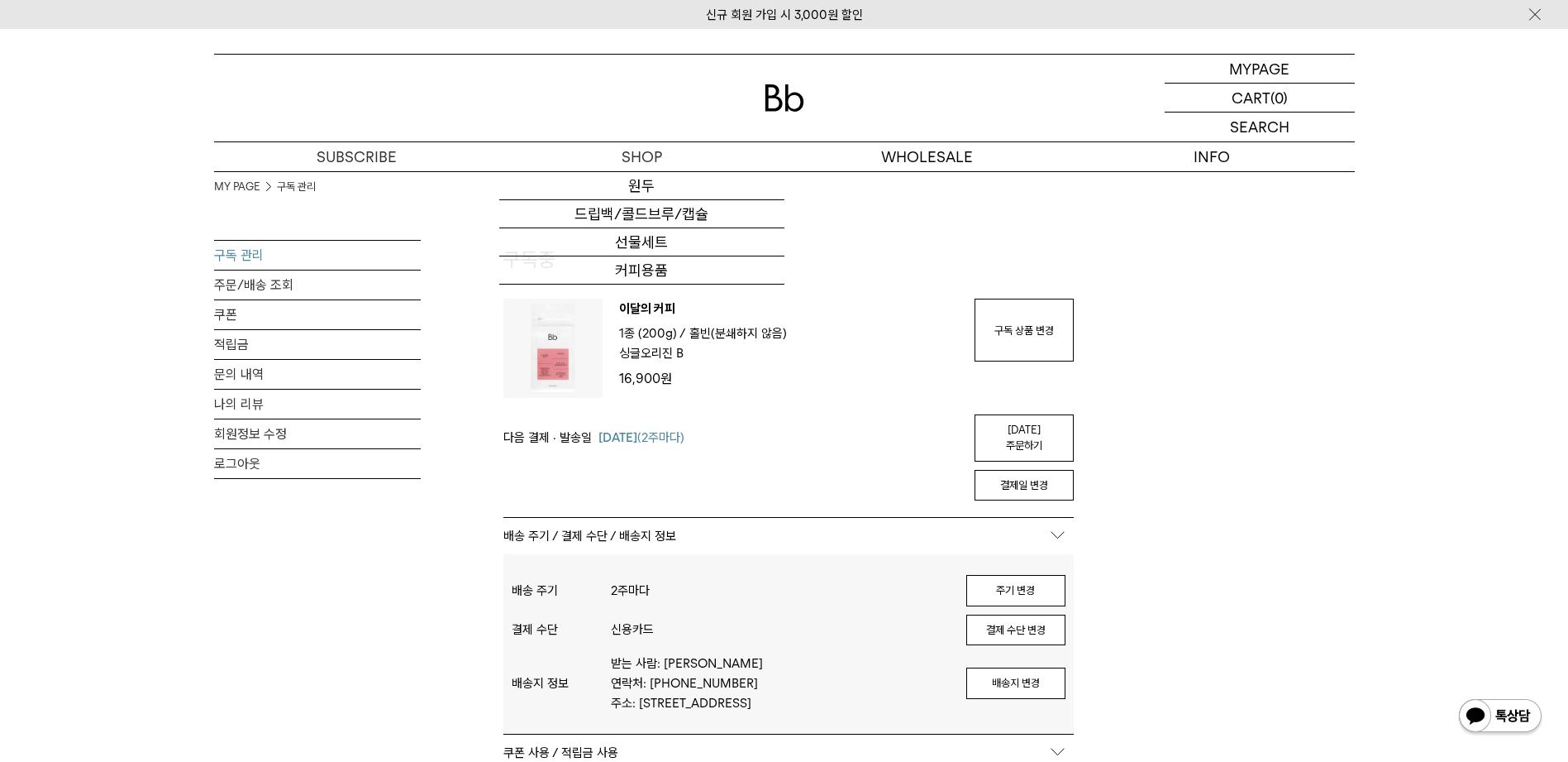
click at [759, 96] on div at bounding box center [784, 98] width 1141 height 87
click at [777, 97] on img at bounding box center [785, 98] width 40 height 27
